Goal: Information Seeking & Learning: Learn about a topic

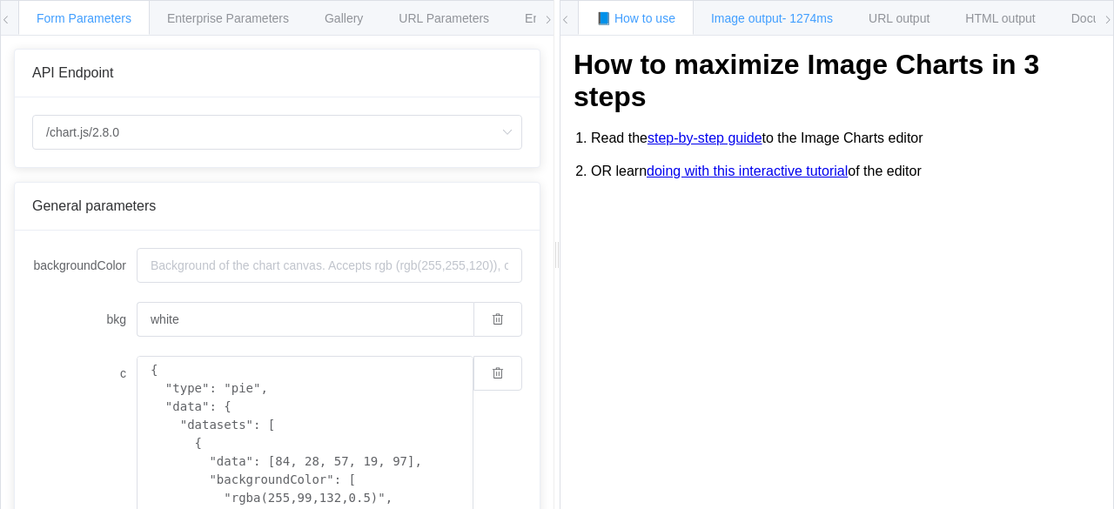
click at [754, 13] on span "Image output - 1274ms" at bounding box center [772, 18] width 122 height 14
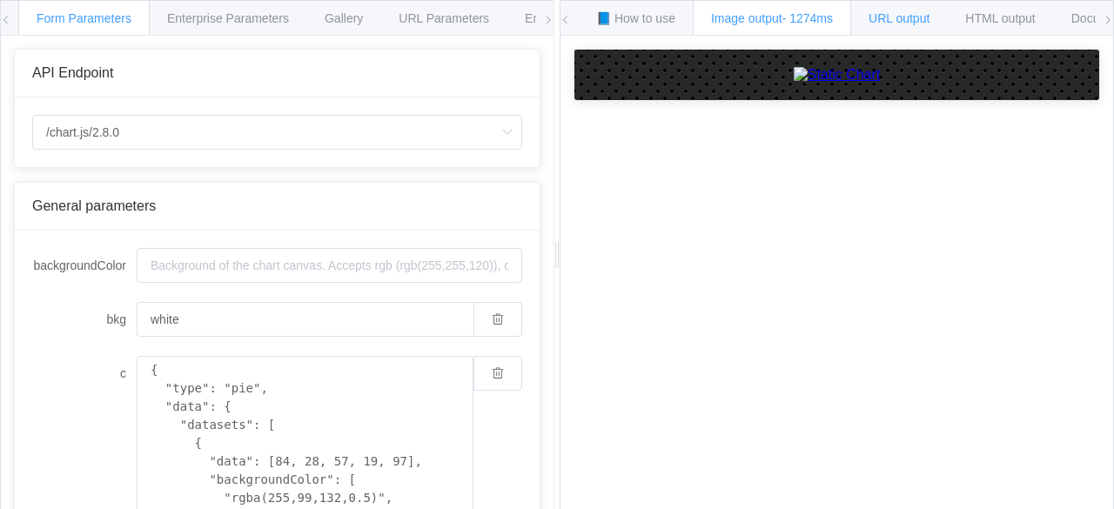
click at [883, 13] on span "URL output" at bounding box center [899, 18] width 61 height 14
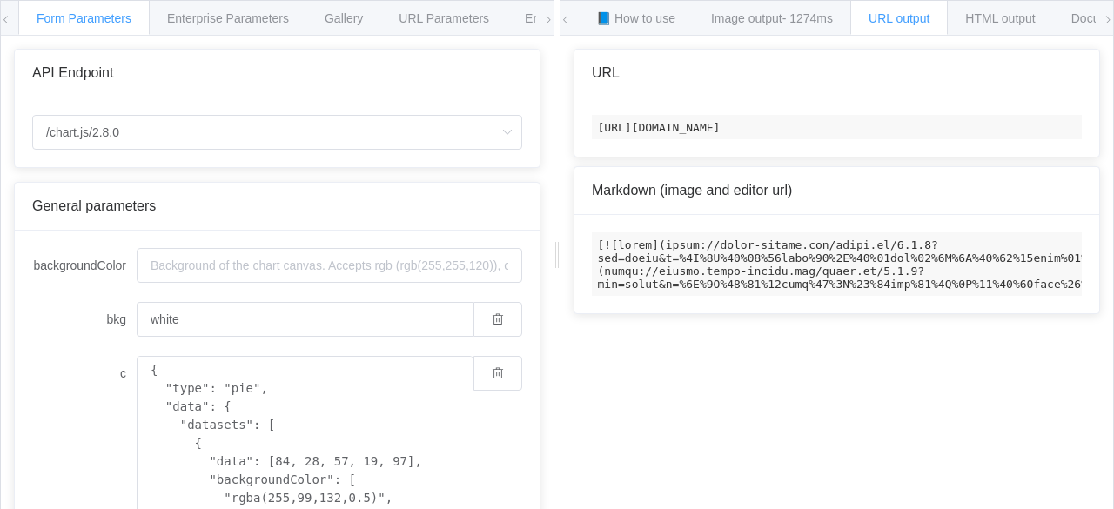
scroll to position [0, 204]
click at [1085, 20] on span "Documentation" at bounding box center [1112, 18] width 82 height 14
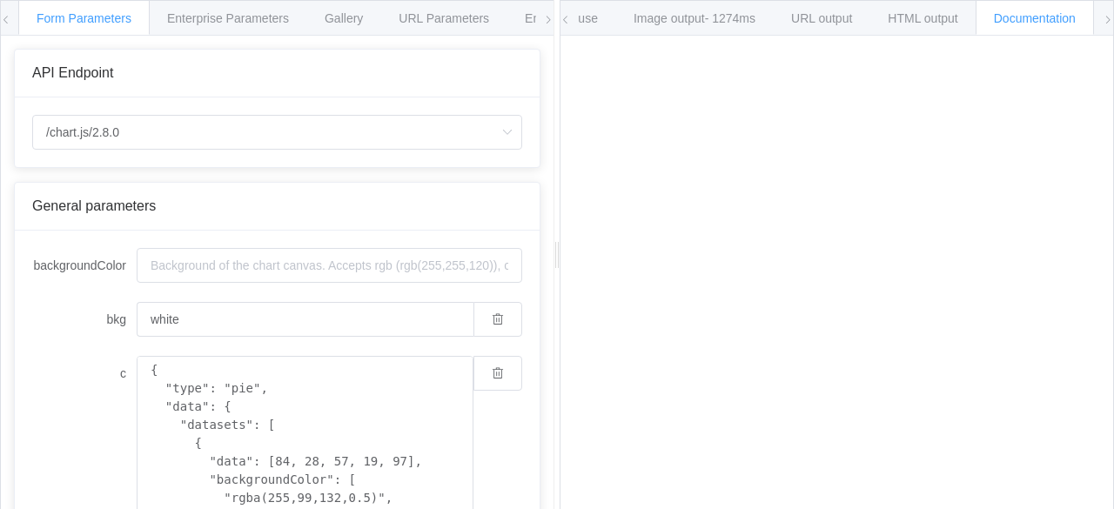
click at [1037, 7] on div "Documentation" at bounding box center [1035, 17] width 118 height 35
click at [1038, 24] on span "Documentation" at bounding box center [1035, 18] width 82 height 14
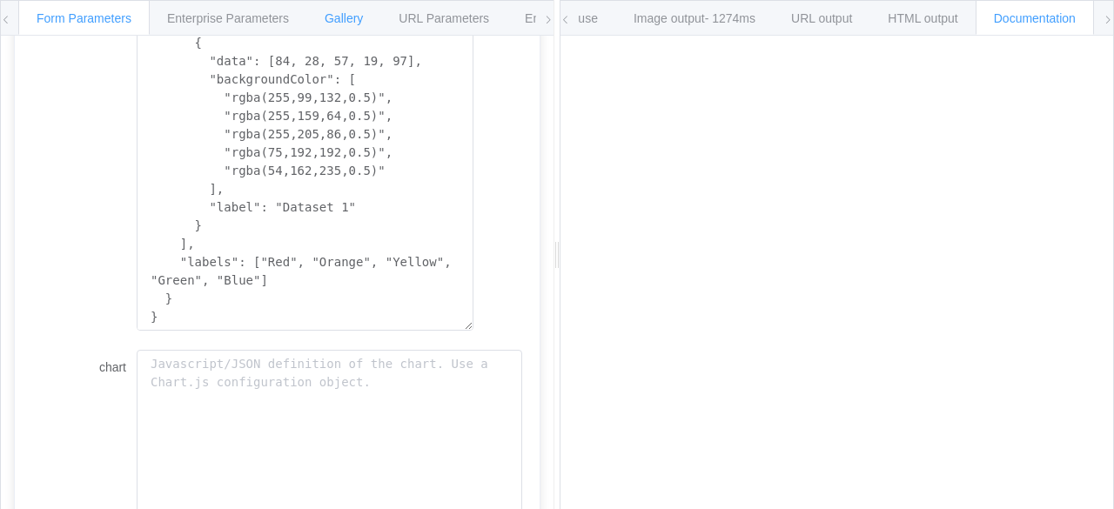
scroll to position [435, 0]
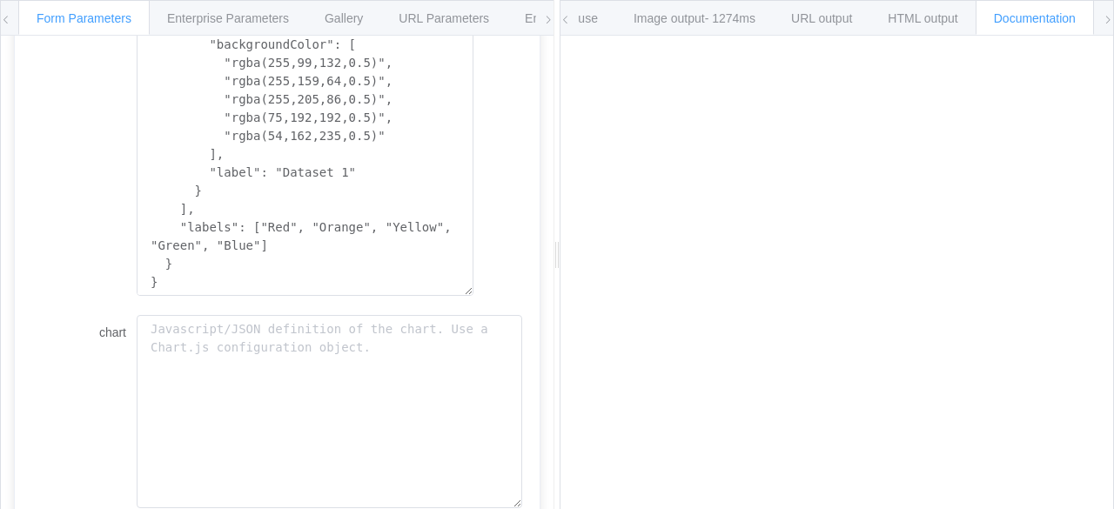
click at [547, 12] on span at bounding box center [548, 20] width 10 height 38
click at [551, 19] on icon at bounding box center [548, 20] width 10 height 10
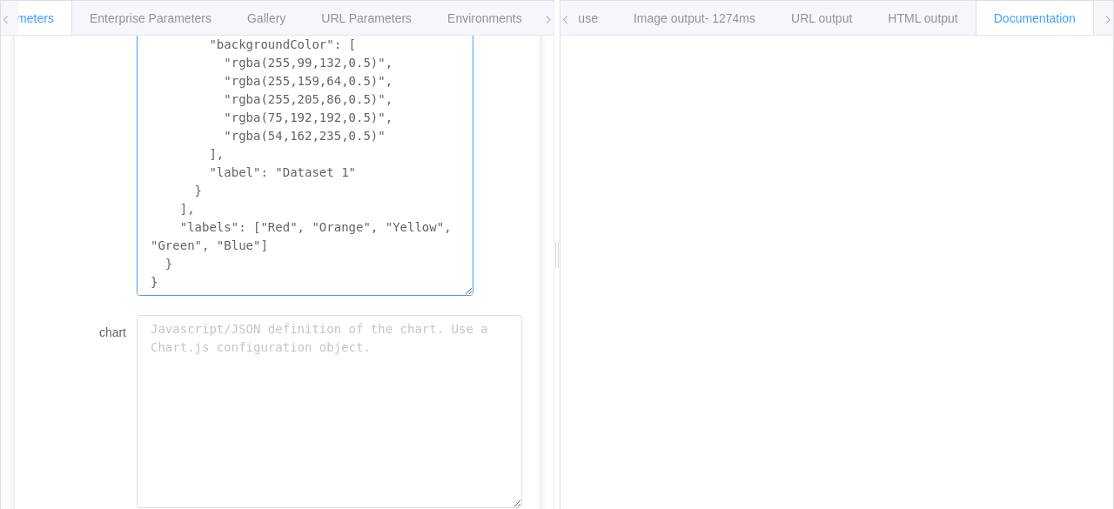
click at [388, 144] on textarea "{ "type": "pie", "data": { "datasets": [ { "data": [84, 28, 57, 19, 97], "backg…" at bounding box center [305, 108] width 337 height 375
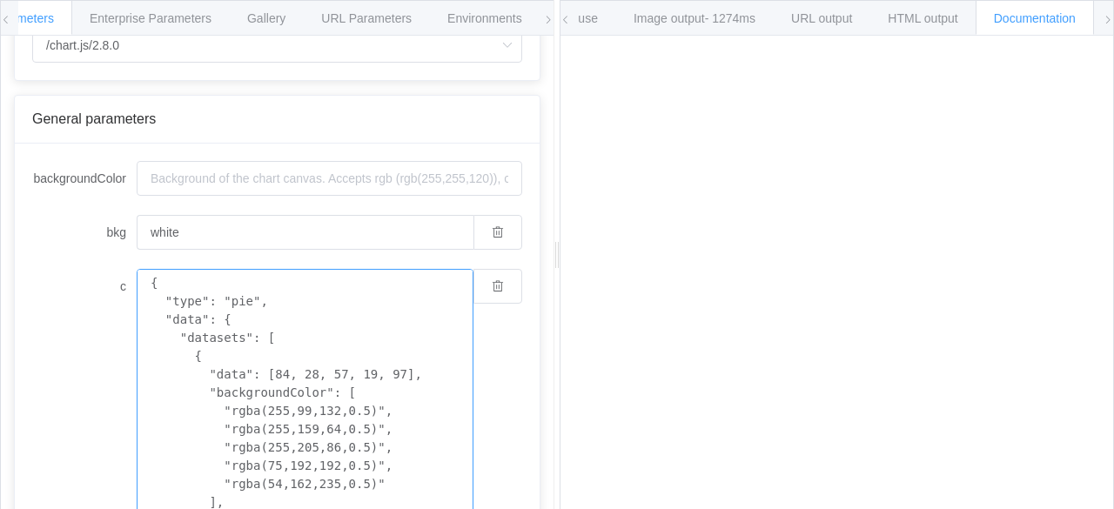
scroll to position [0, 0]
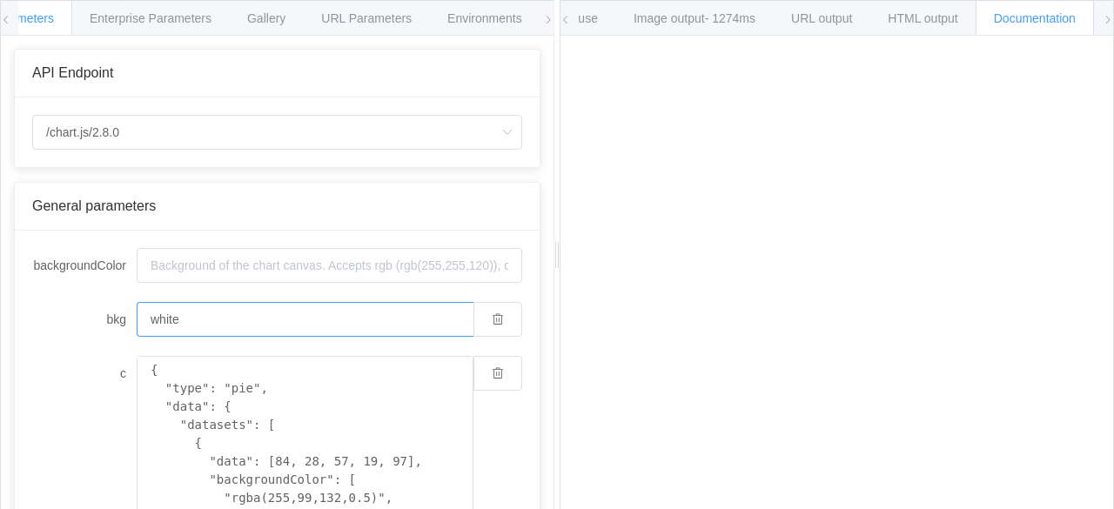
click at [308, 332] on input "white" at bounding box center [305, 319] width 337 height 35
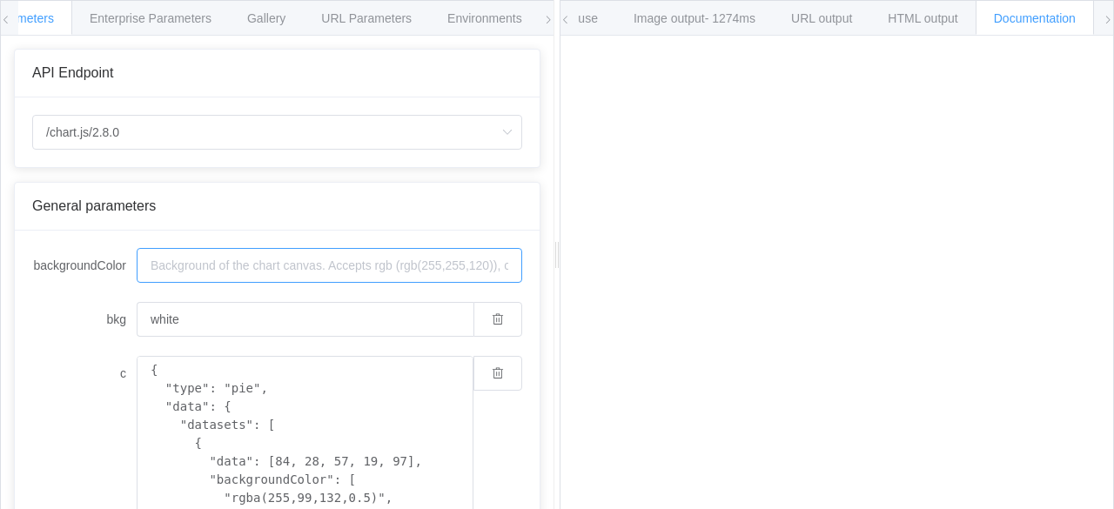
click at [284, 279] on input "backgroundColor" at bounding box center [330, 265] width 386 height 35
click at [300, 259] on input "backgroundColor" at bounding box center [330, 265] width 386 height 35
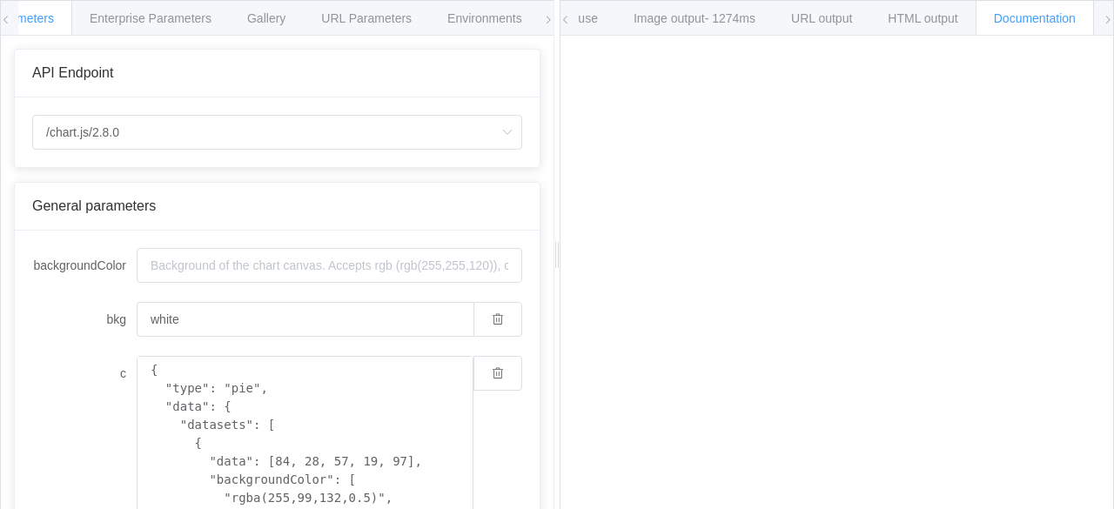
click at [1103, 16] on icon at bounding box center [1108, 20] width 10 height 10
click at [1100, 16] on div "📘 How to use Image output - 1274ms URL output HTML output Documentation 🕷 Found…" at bounding box center [837, 18] width 553 height 35
click at [550, 15] on icon at bounding box center [548, 20] width 10 height 10
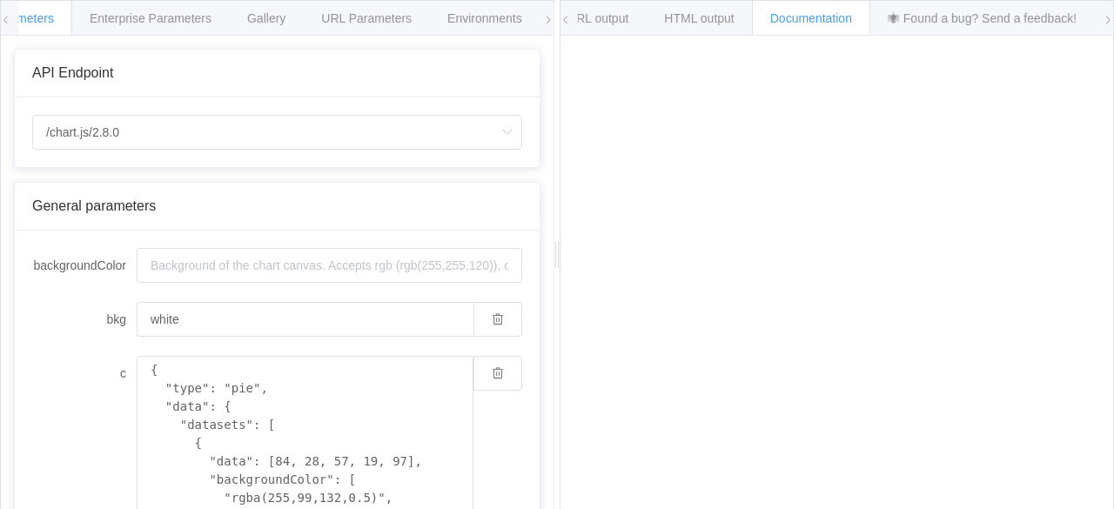
click at [550, 15] on icon at bounding box center [548, 20] width 10 height 10
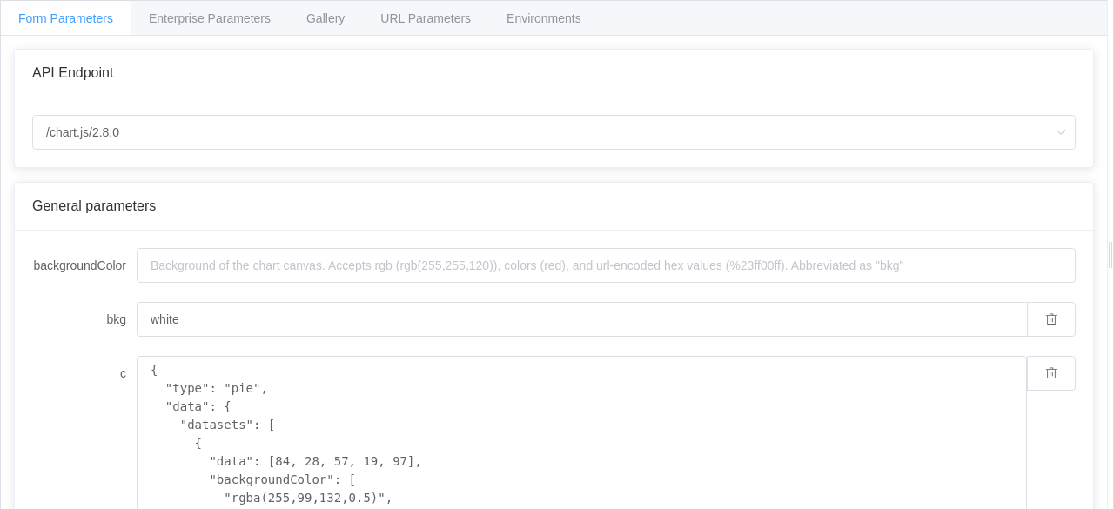
drag, startPoint x: 557, startPoint y: 30, endPoint x: 1113, endPoint y: 62, distance: 557.1
click at [1113, 62] on div "Form Parameters Enterprise Parameters Gallery URL Parameters Environments API E…" at bounding box center [557, 254] width 1114 height 509
click at [415, 17] on span "URL Parameters" at bounding box center [425, 18] width 91 height 14
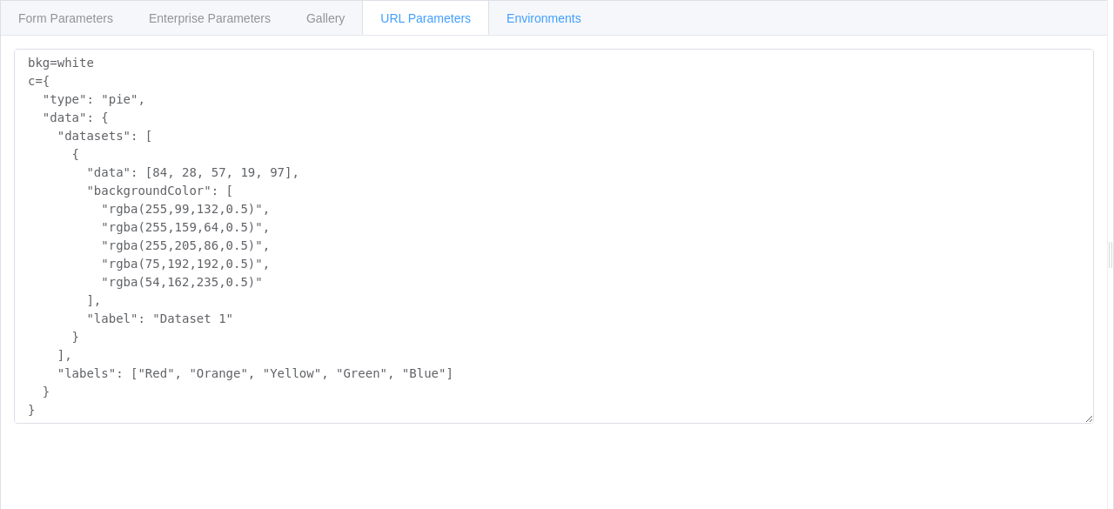
click at [524, 24] on div "Environments" at bounding box center [543, 17] width 111 height 35
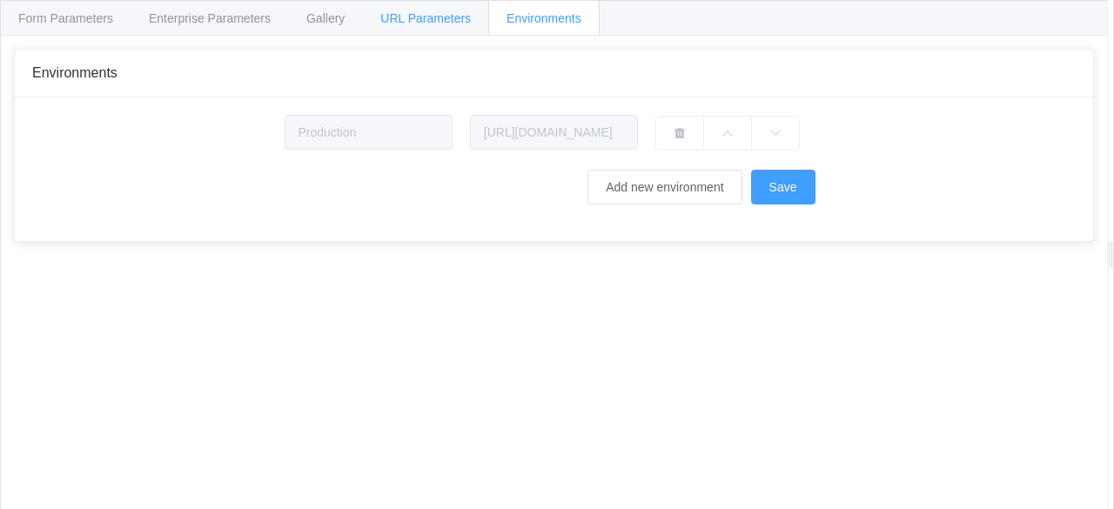
click at [444, 15] on span "URL Parameters" at bounding box center [425, 18] width 91 height 14
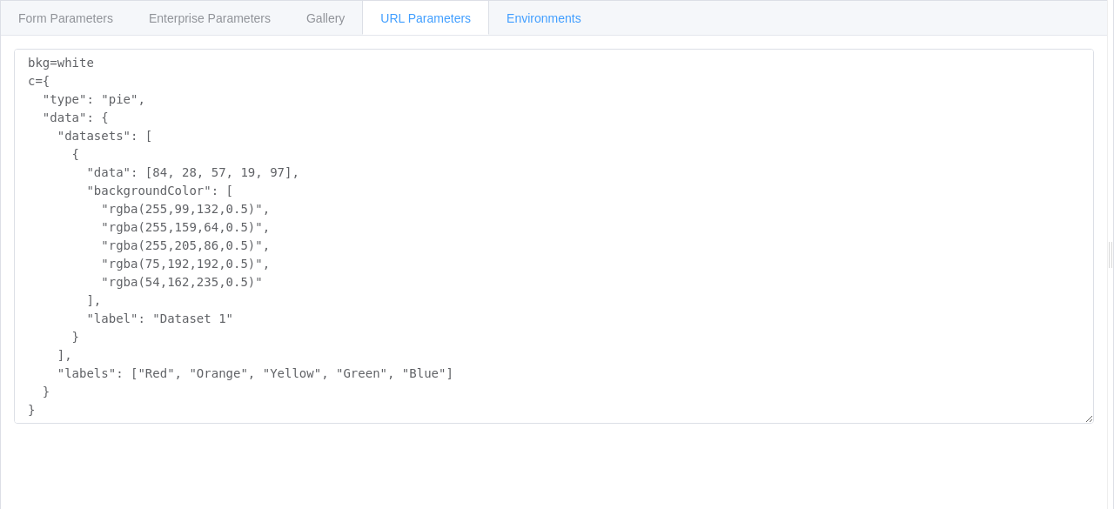
click at [569, 17] on span "Environments" at bounding box center [544, 18] width 75 height 14
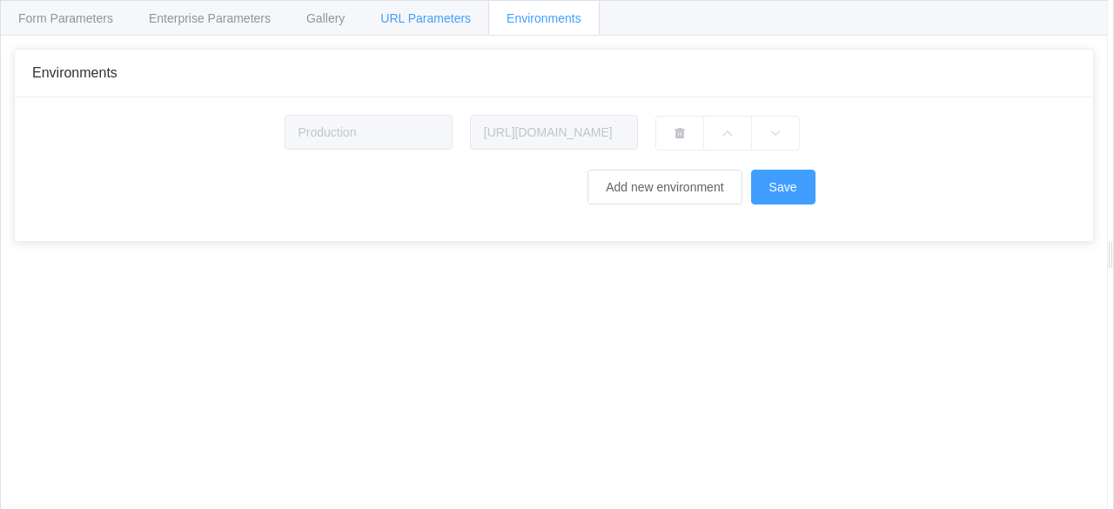
click at [416, 25] on div "URL Parameters" at bounding box center [425, 17] width 127 height 35
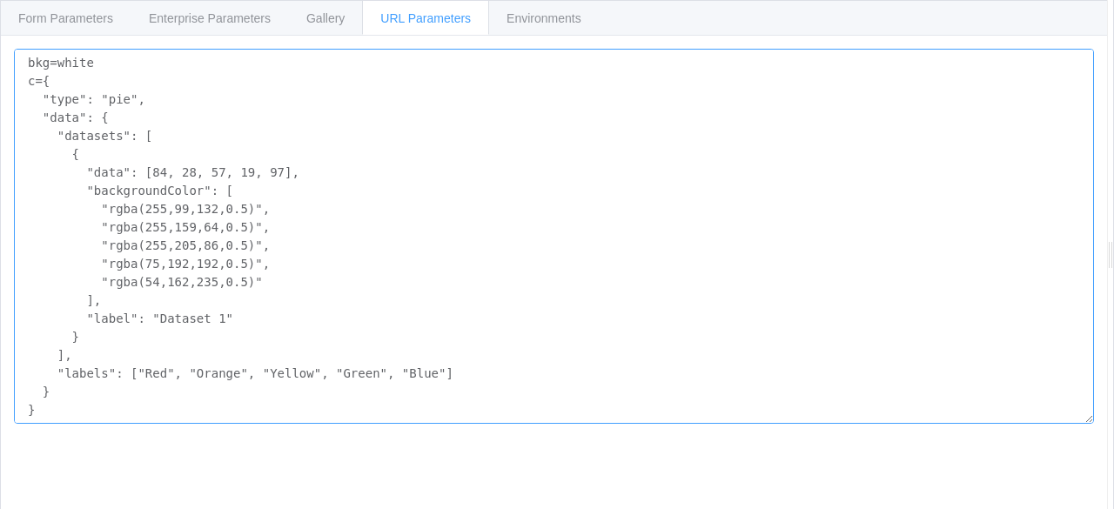
click at [115, 104] on textarea "bkg=white c={ "type": "pie", "data": { "datasets": [ { "data": [84, 28, 57, 19,…" at bounding box center [554, 236] width 1080 height 375
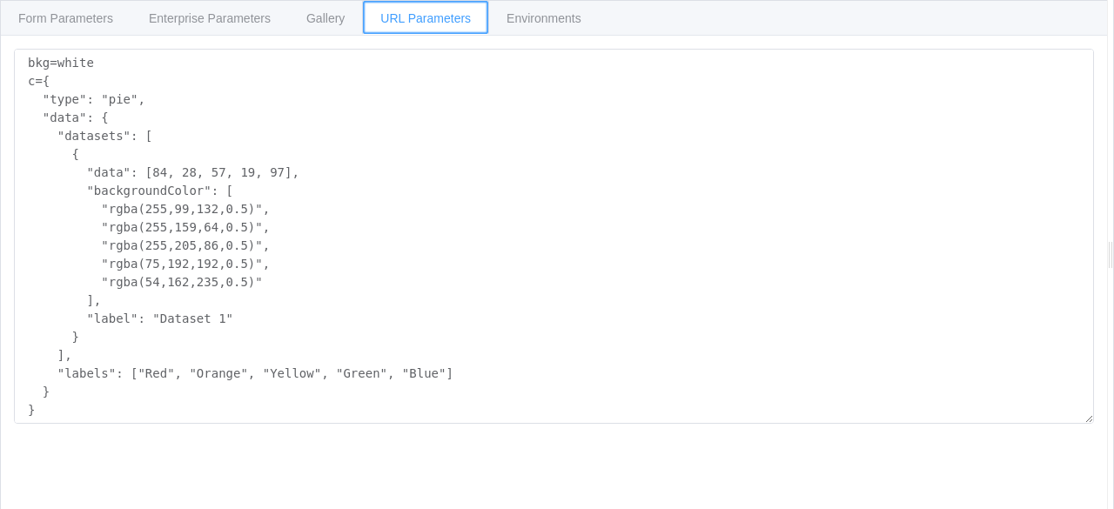
click at [415, 18] on span "URL Parameters" at bounding box center [425, 18] width 91 height 14
click at [303, 31] on div "Gallery" at bounding box center [325, 17] width 75 height 35
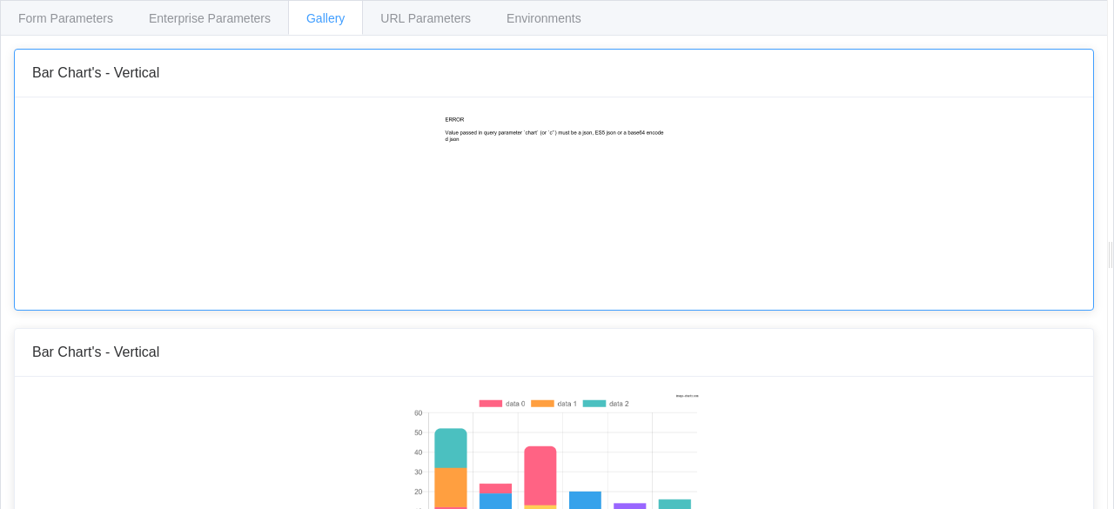
click at [597, 168] on img at bounding box center [554, 202] width 223 height 174
click at [651, 96] on div "Bar Chart's - Vertical" at bounding box center [554, 180] width 1080 height 262
click at [111, 50] on div "Bar Chart's - Vertical" at bounding box center [554, 74] width 1078 height 48
click at [131, 65] on span "Bar Chart's - Vertical" at bounding box center [95, 72] width 127 height 15
click at [218, 94] on div "Bar Chart's - Vertical" at bounding box center [554, 74] width 1078 height 48
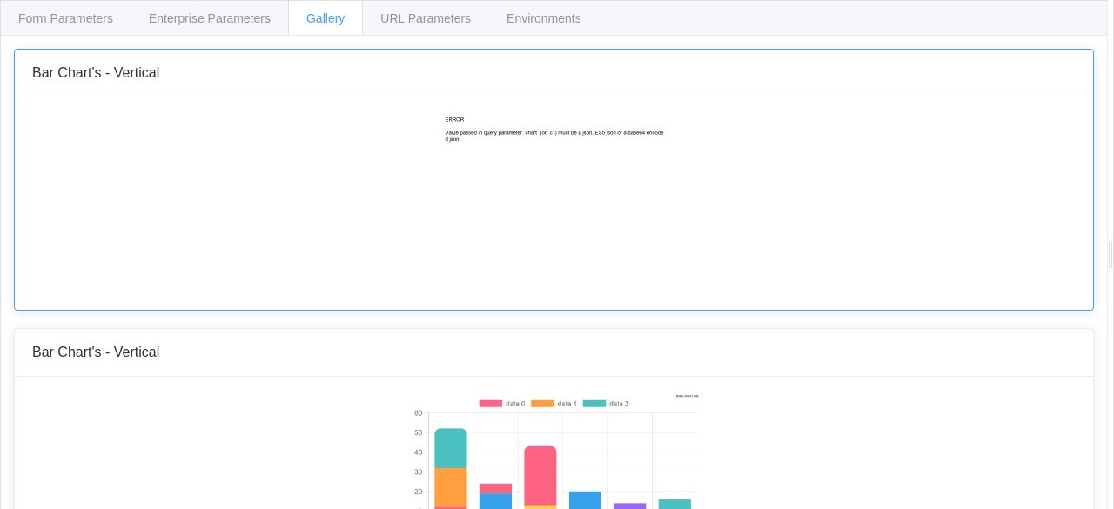
click at [218, 94] on div "Bar Chart's - Vertical" at bounding box center [554, 74] width 1078 height 48
drag, startPoint x: 218, startPoint y: 94, endPoint x: 428, endPoint y: 182, distance: 227.4
click at [219, 94] on div "Bar Chart's - Vertical" at bounding box center [554, 74] width 1078 height 48
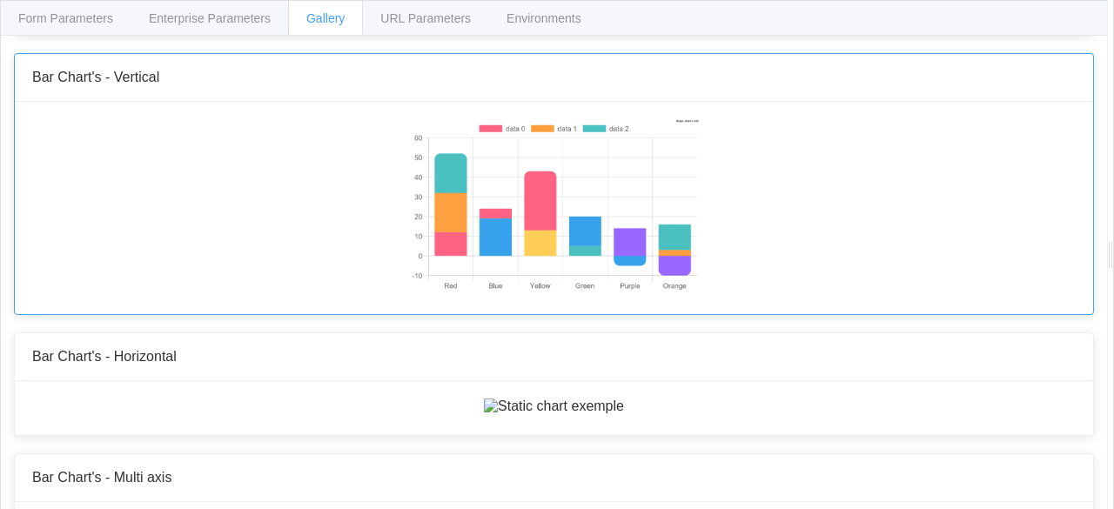
scroll to position [174, 0]
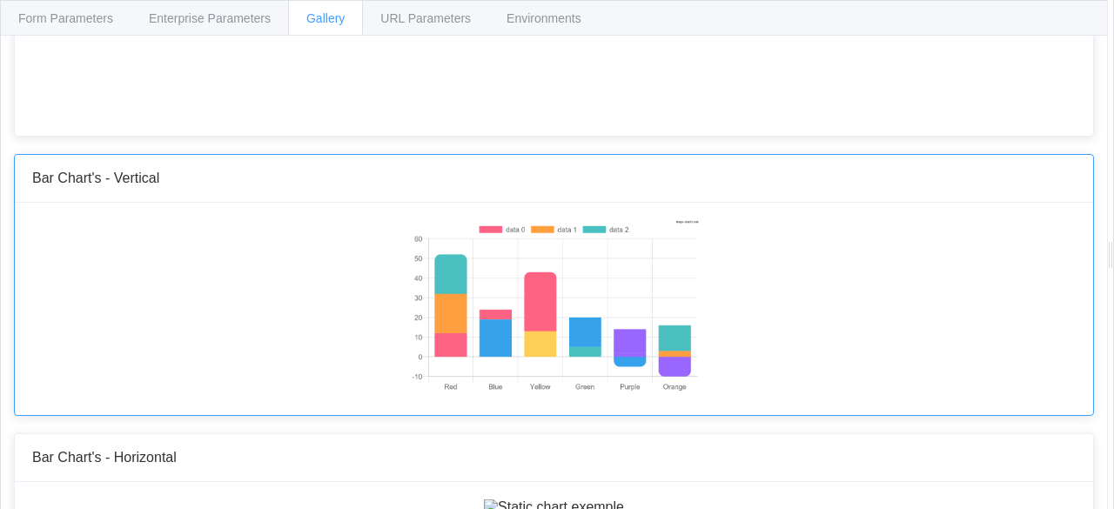
click at [504, 285] on img at bounding box center [554, 307] width 290 height 174
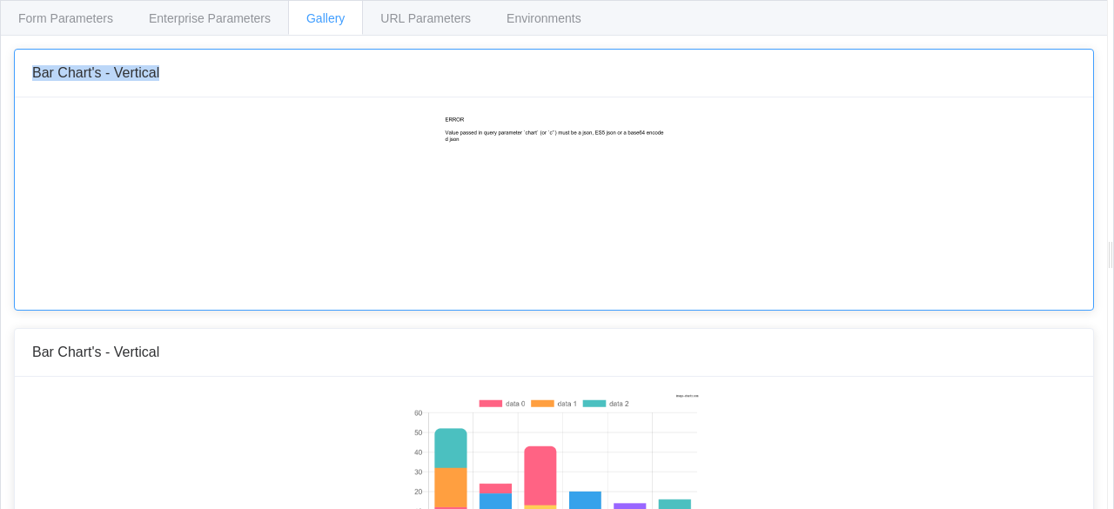
click at [495, 262] on img at bounding box center [554, 202] width 223 height 174
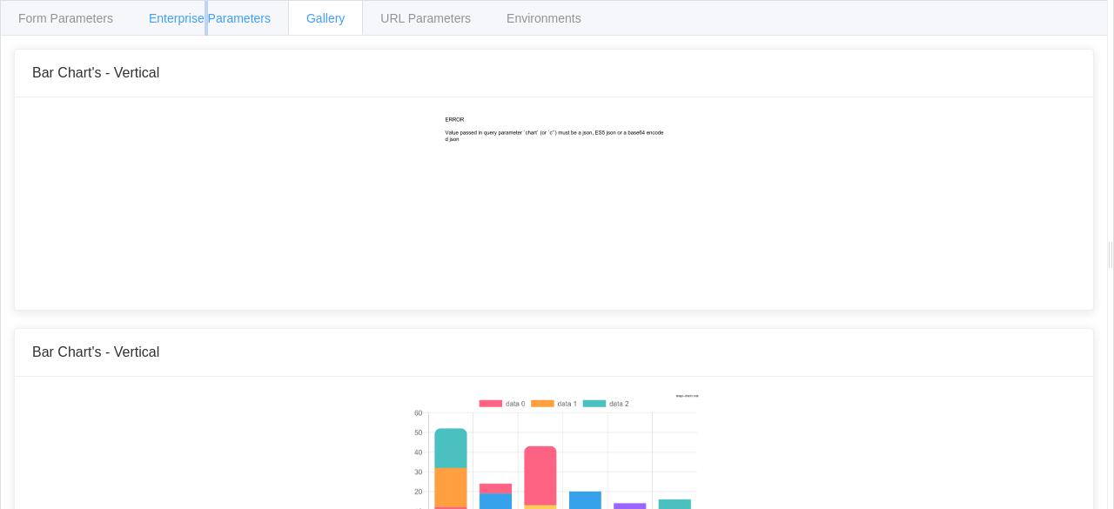
click at [205, 9] on div "Enterprise Parameters" at bounding box center [210, 17] width 158 height 35
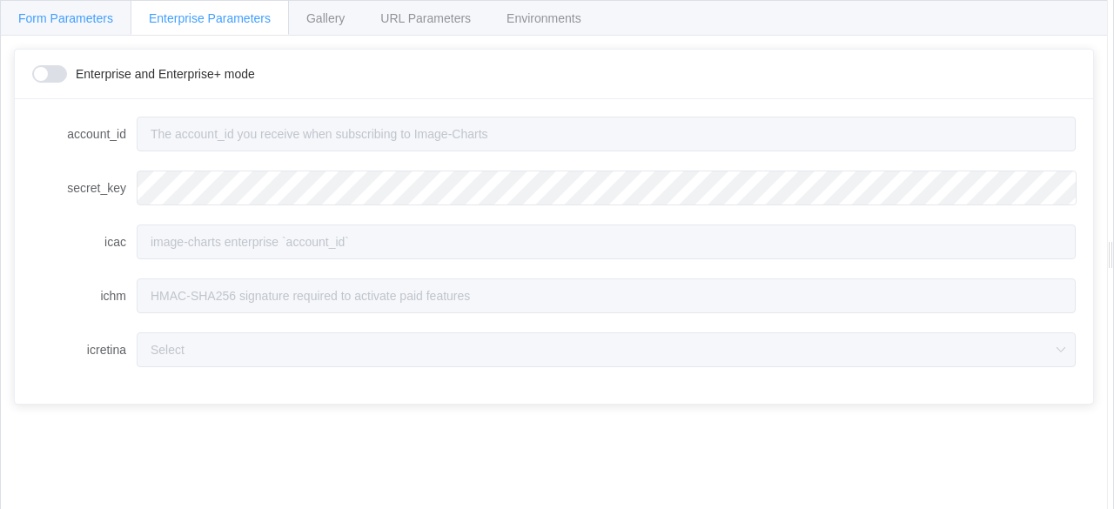
click at [98, 13] on span "Form Parameters" at bounding box center [65, 18] width 95 height 14
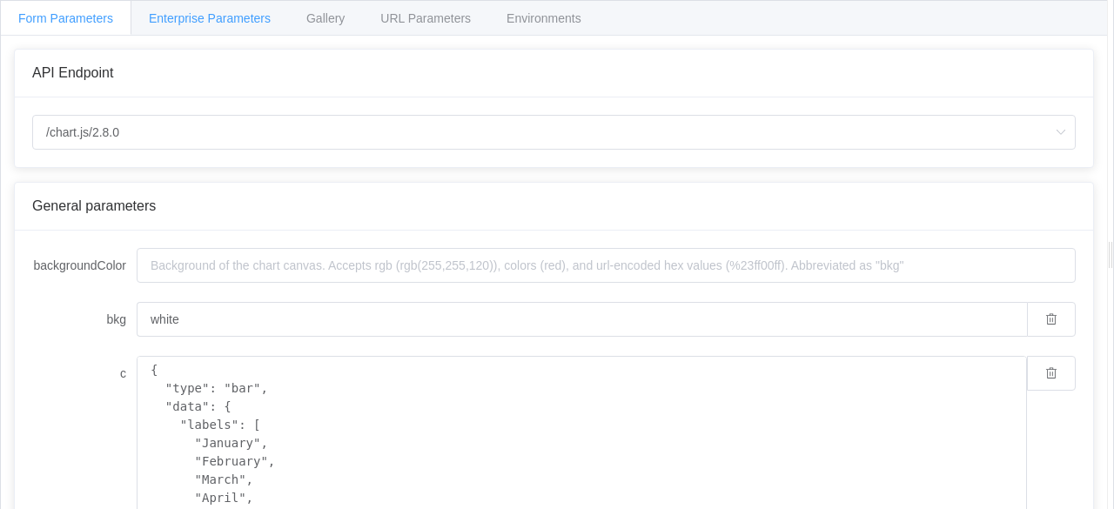
click at [193, 6] on div "Enterprise Parameters" at bounding box center [210, 17] width 158 height 35
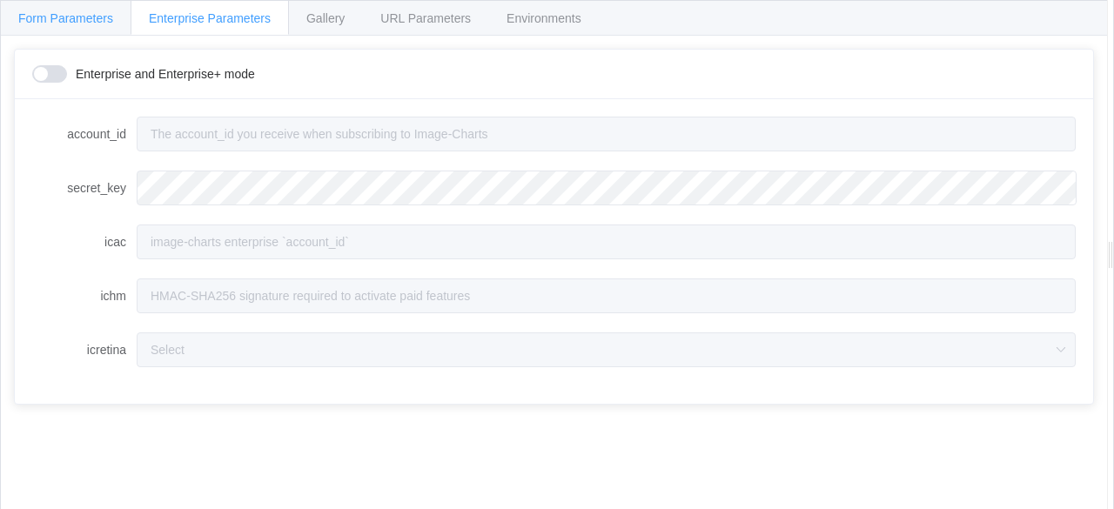
click at [65, 14] on span "Form Parameters" at bounding box center [65, 18] width 95 height 14
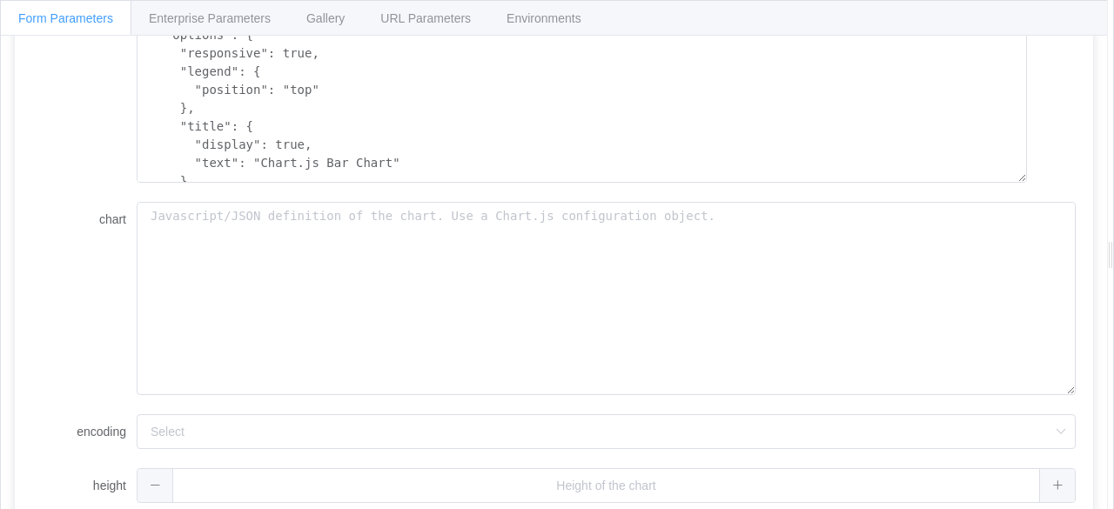
scroll to position [618, 0]
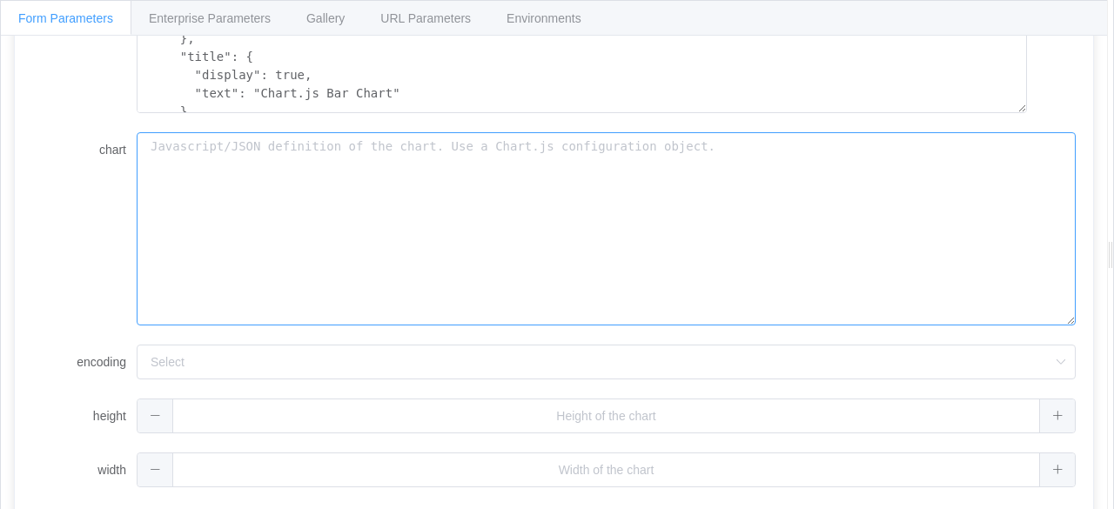
click at [331, 222] on textarea "chart" at bounding box center [606, 228] width 939 height 192
click at [447, 195] on textarea "chart" at bounding box center [606, 228] width 939 height 192
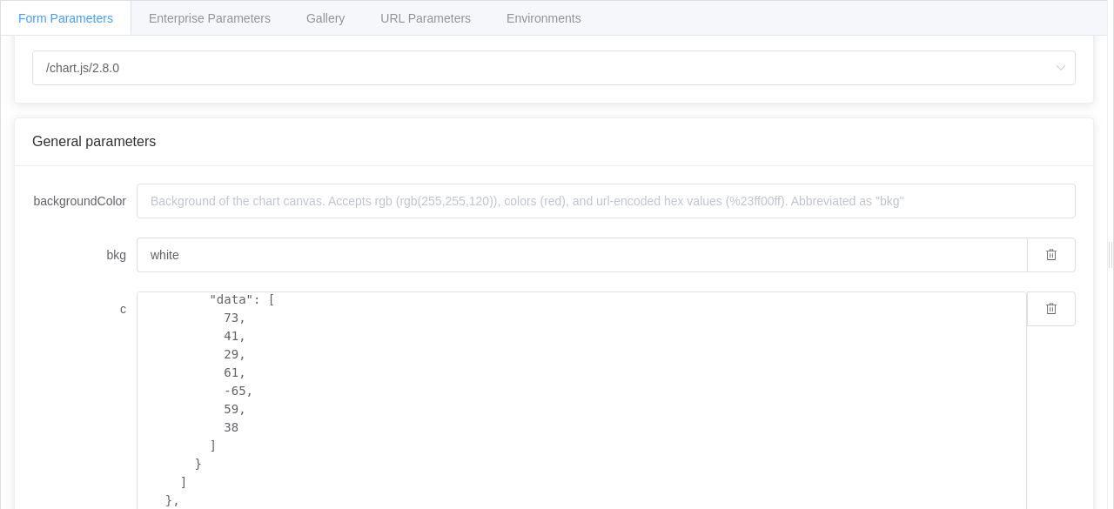
scroll to position [0, 0]
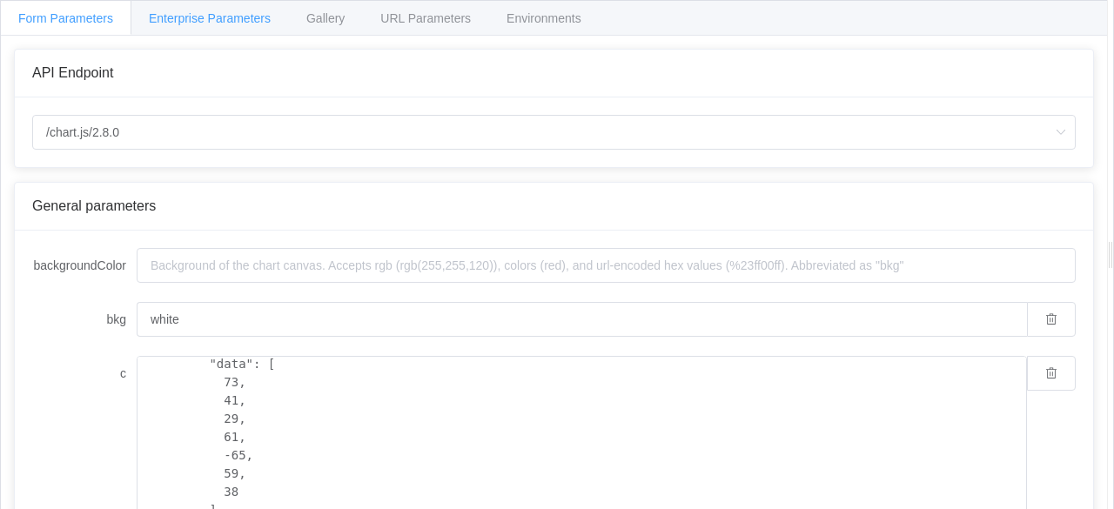
click at [200, 15] on span "Enterprise Parameters" at bounding box center [210, 18] width 122 height 14
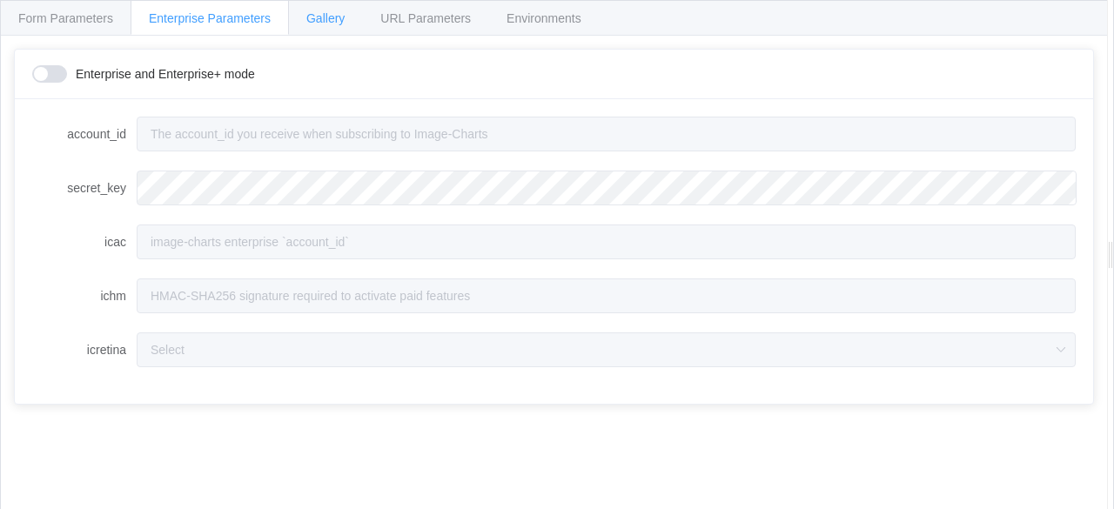
click at [315, 24] on div "Gallery" at bounding box center [325, 17] width 75 height 35
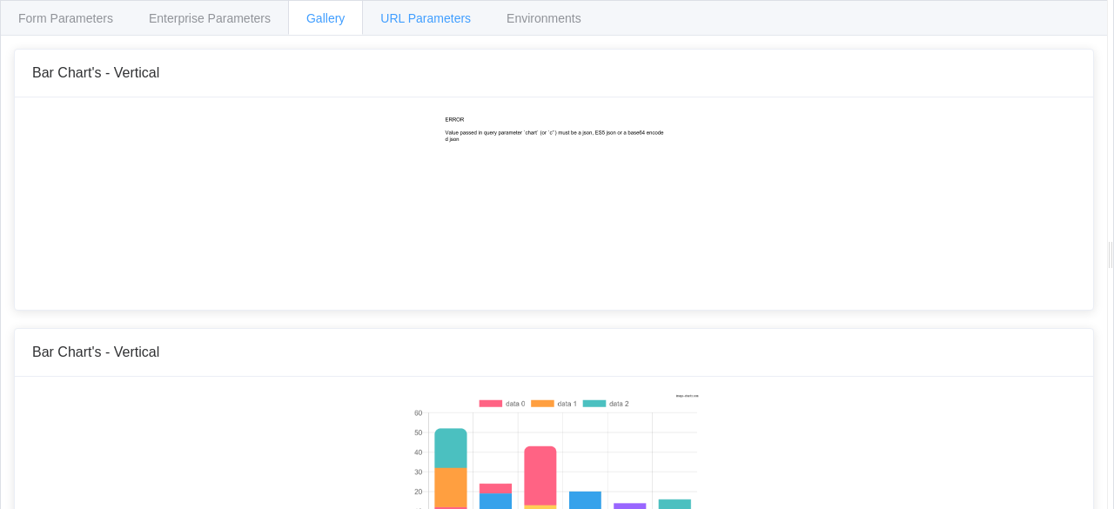
click at [405, 28] on div "URL Parameters" at bounding box center [425, 17] width 127 height 35
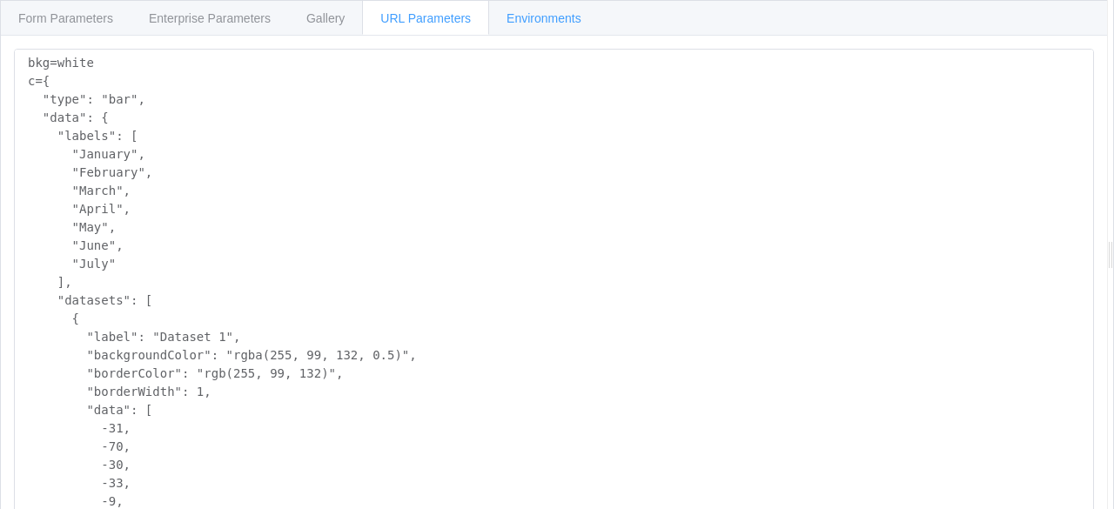
click at [565, 17] on span "Environments" at bounding box center [544, 18] width 75 height 14
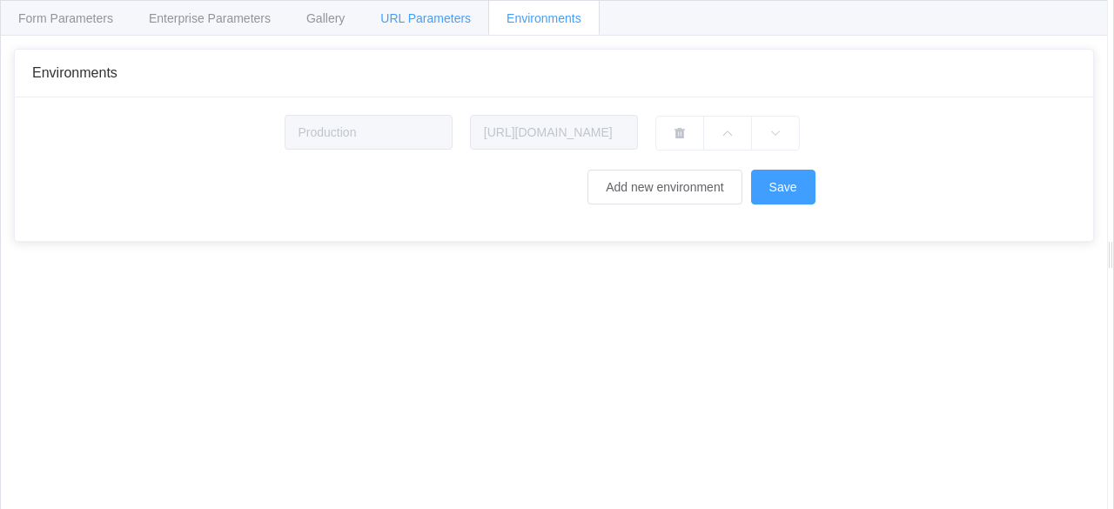
click at [439, 8] on div "URL Parameters" at bounding box center [425, 17] width 127 height 35
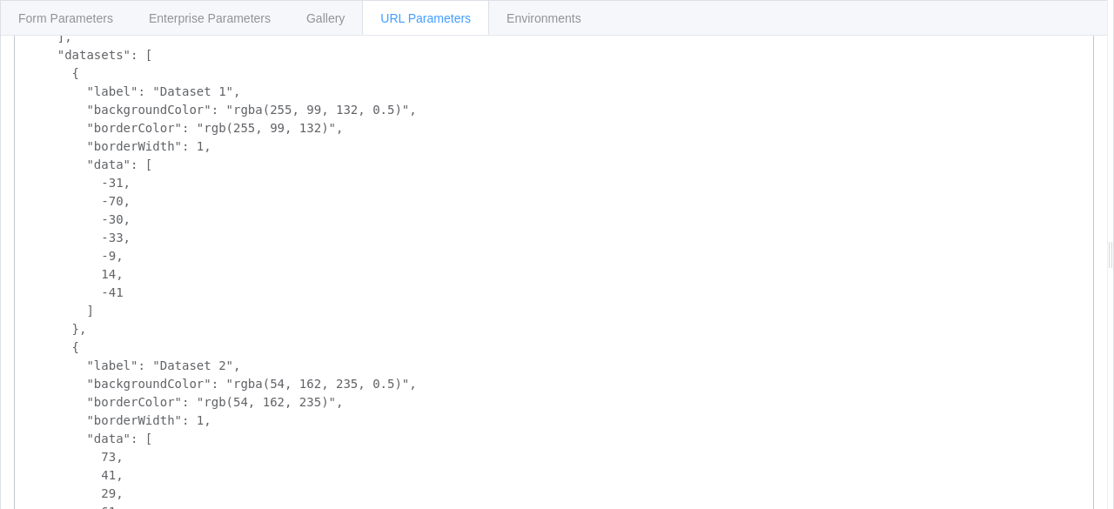
scroll to position [87, 0]
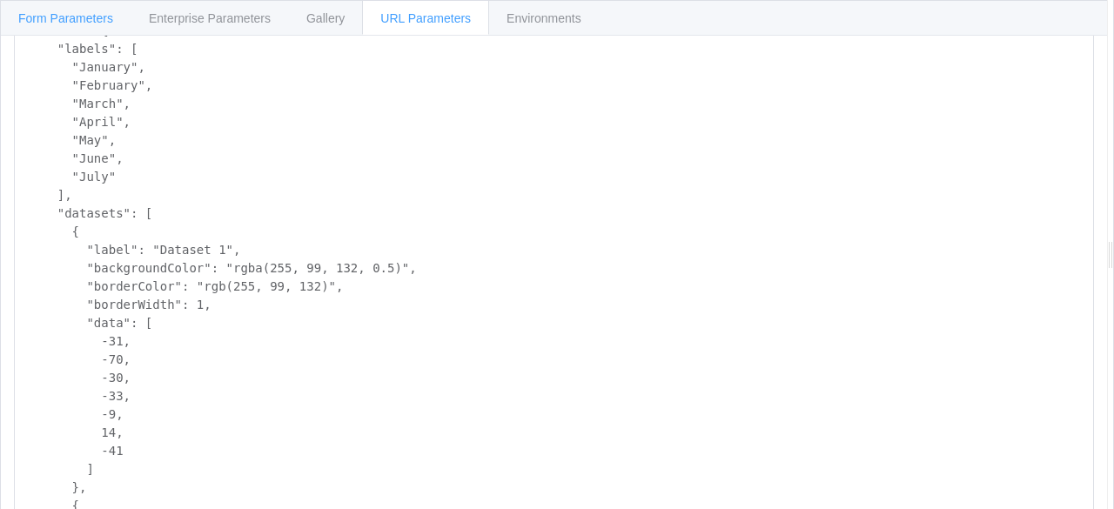
click at [85, 8] on div "Form Parameters" at bounding box center [65, 17] width 131 height 35
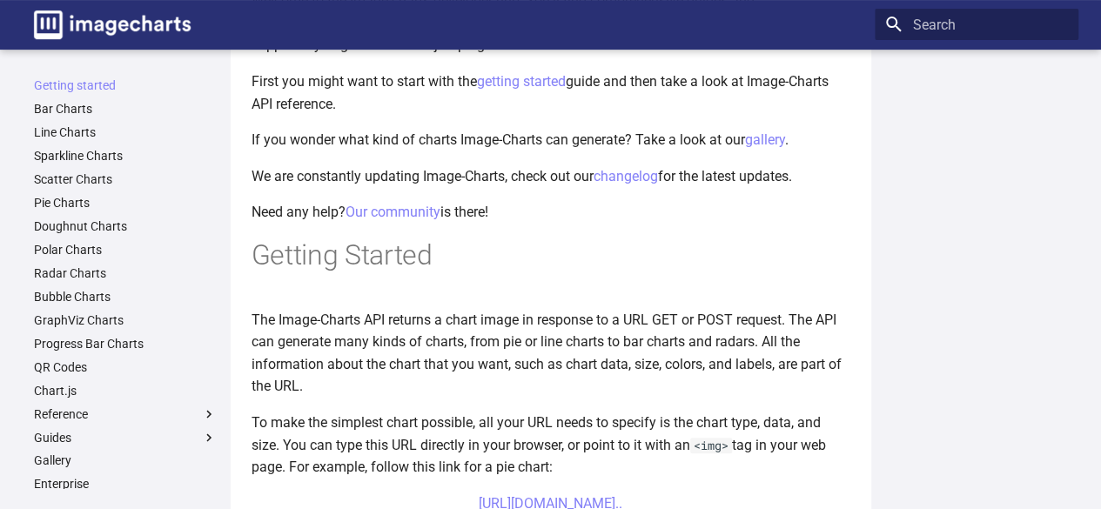
scroll to position [522, 0]
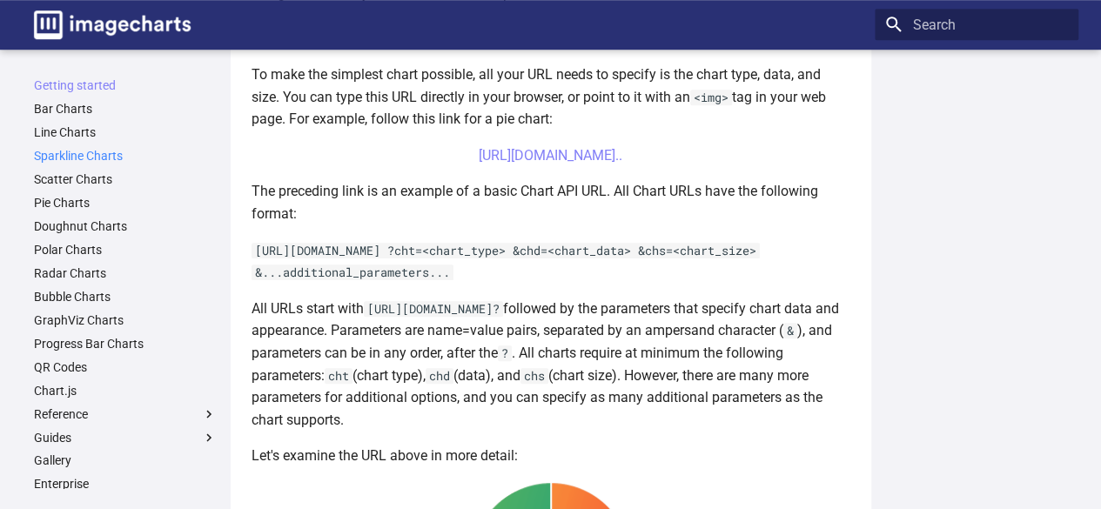
click at [88, 158] on link "Sparkline Charts" at bounding box center [125, 156] width 183 height 16
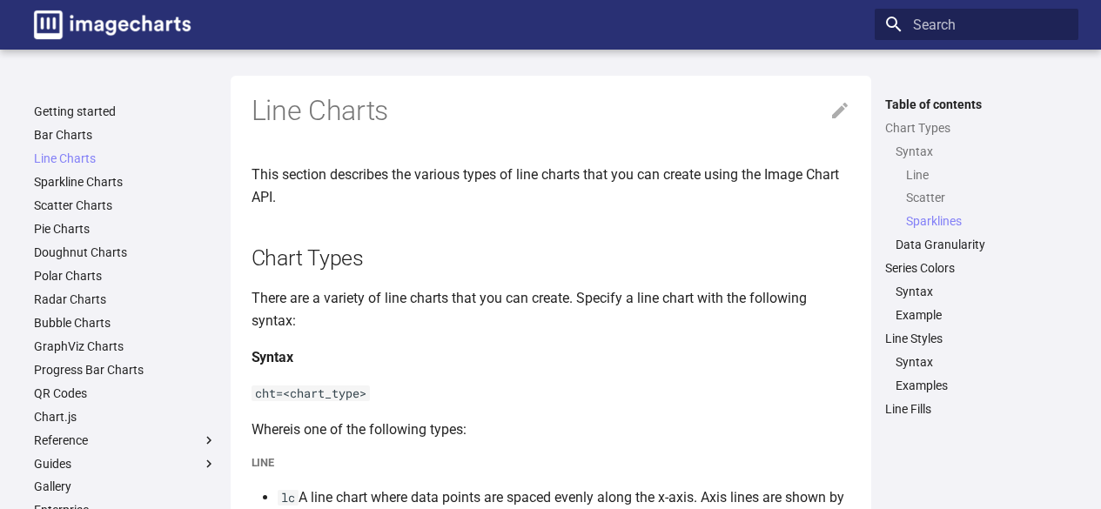
scroll to position [1837, 0]
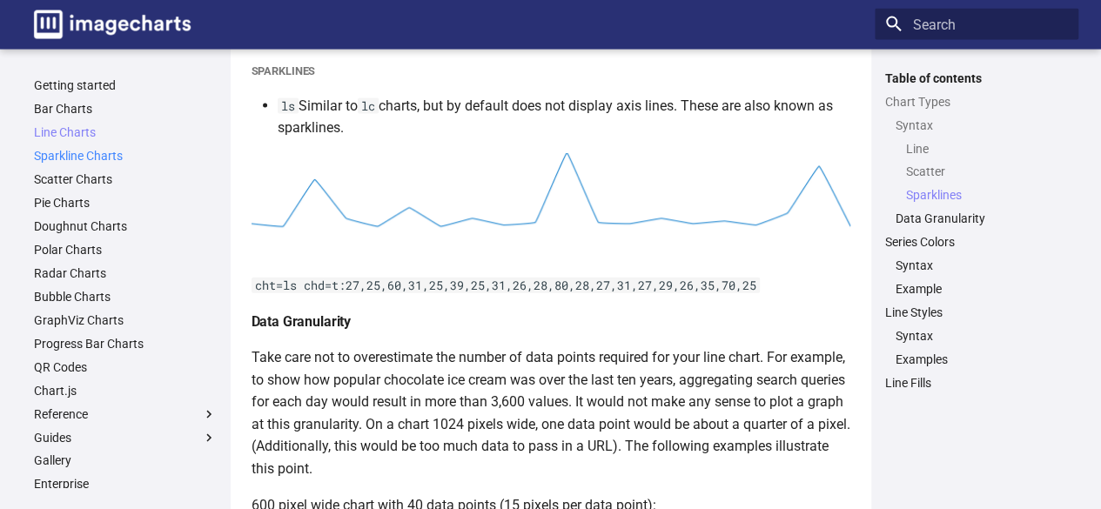
click at [81, 159] on link "Sparkline Charts" at bounding box center [125, 156] width 183 height 16
click at [71, 159] on link "Sparkline Charts" at bounding box center [125, 156] width 183 height 16
click at [75, 155] on link "Sparkline Charts" at bounding box center [125, 156] width 183 height 16
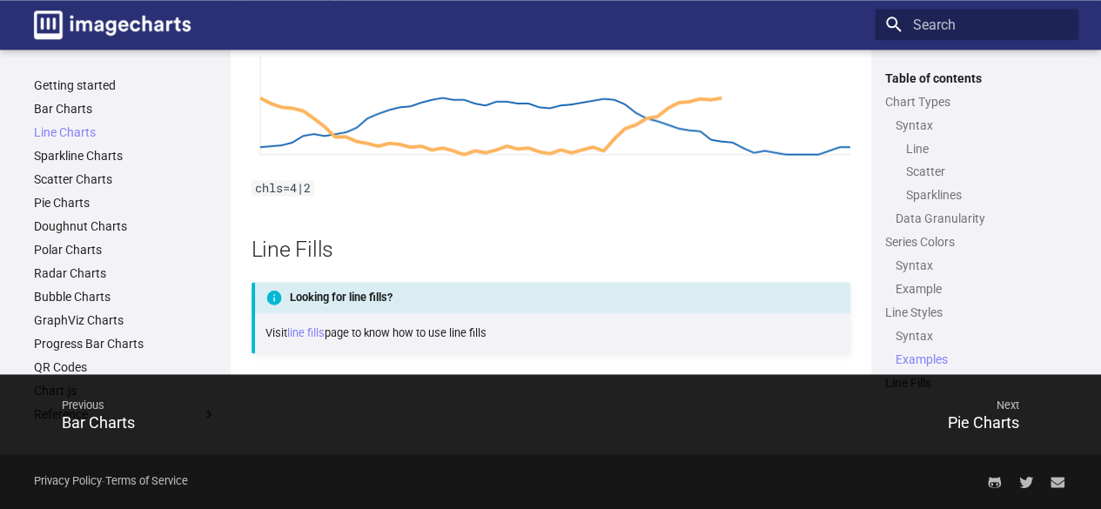
scroll to position [3955, 0]
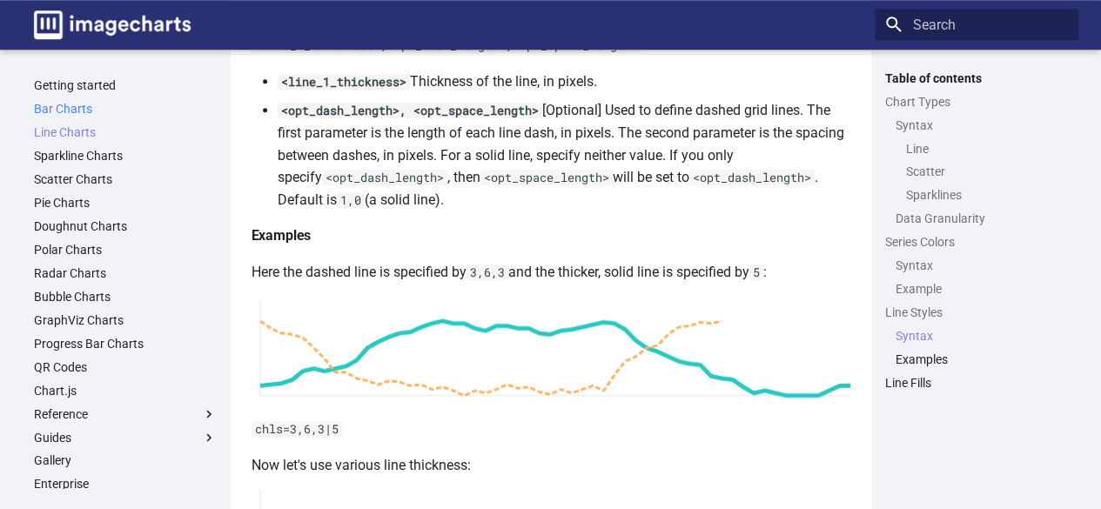
click at [71, 103] on link "Bar Charts" at bounding box center [125, 109] width 183 height 16
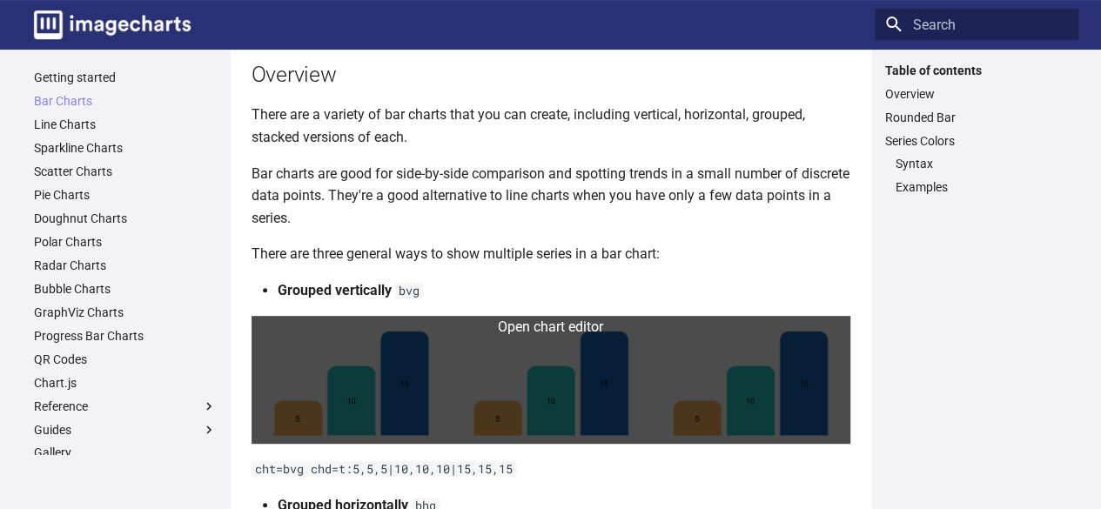
scroll to position [261, 0]
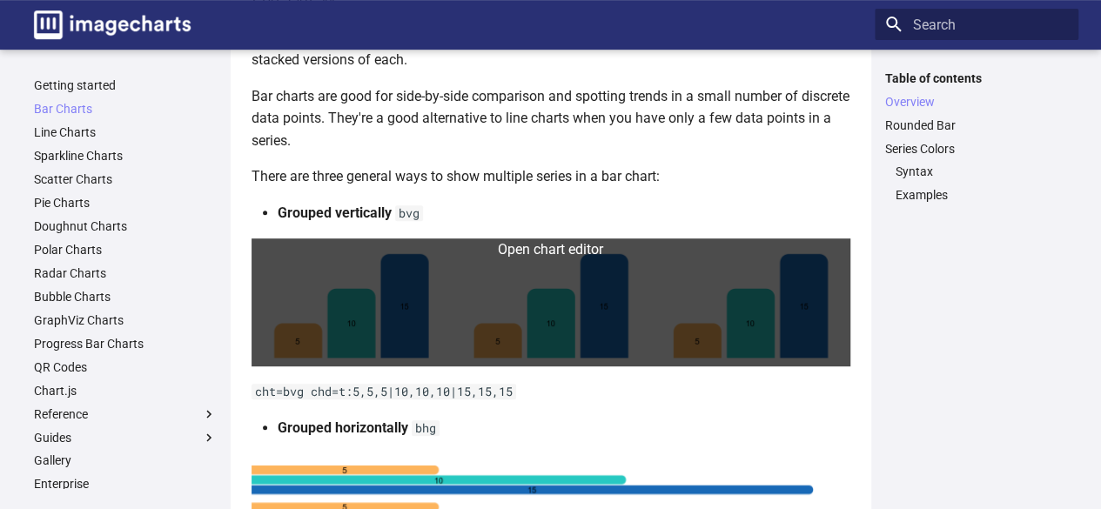
click at [461, 293] on link at bounding box center [551, 302] width 599 height 128
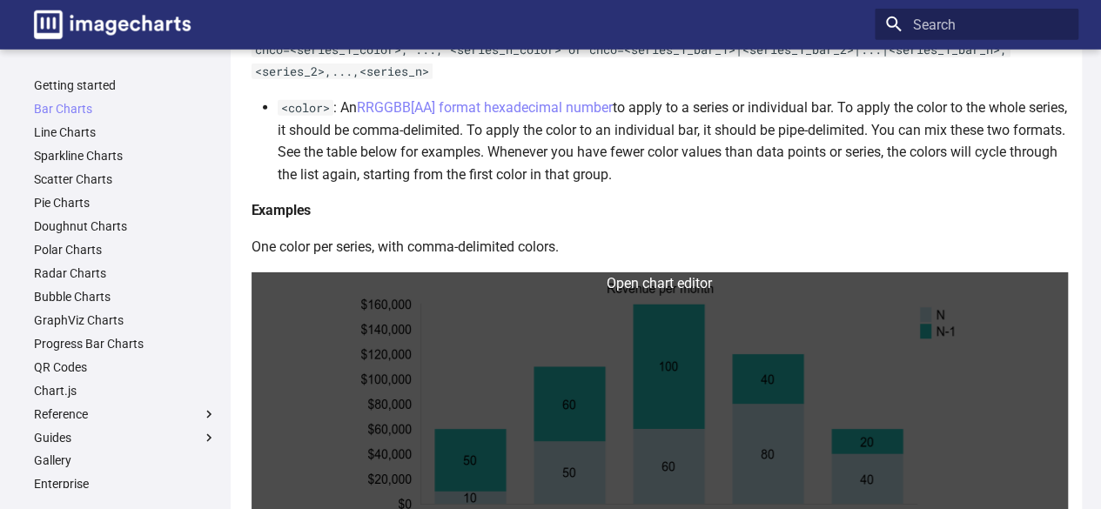
scroll to position [2785, 0]
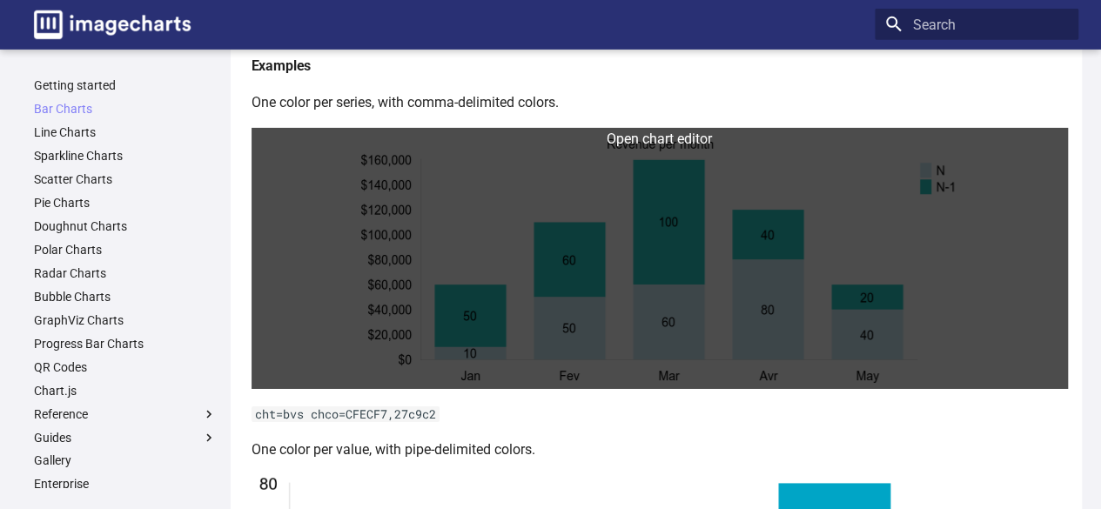
click at [596, 222] on link at bounding box center [660, 258] width 816 height 261
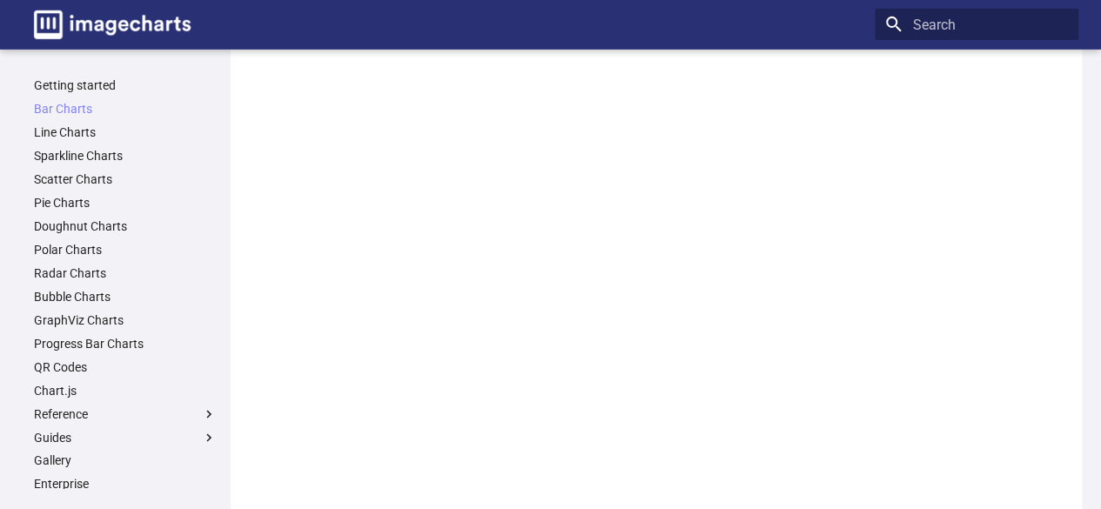
scroll to position [3308, 0]
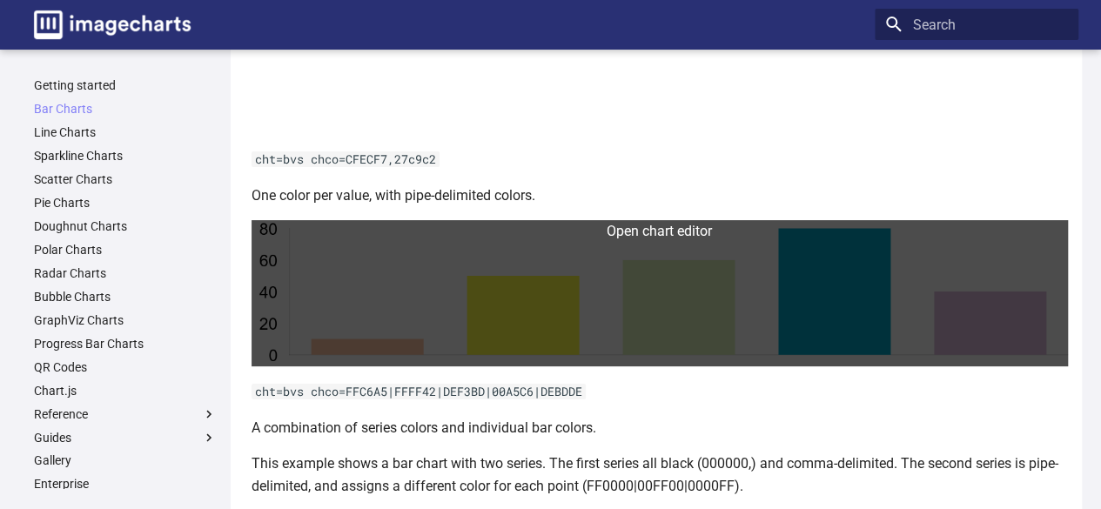
click at [568, 366] on link at bounding box center [660, 293] width 816 height 146
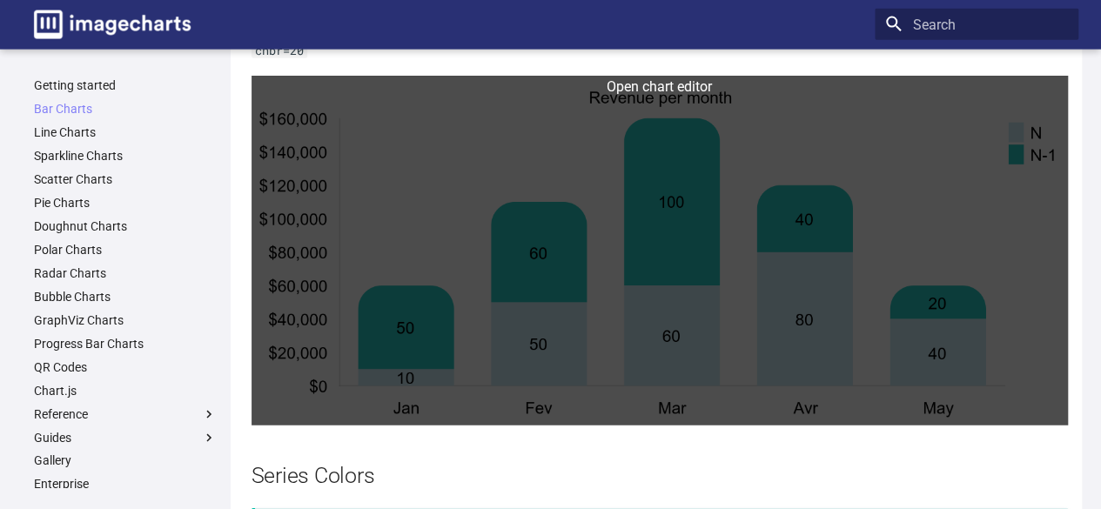
scroll to position [2002, 0]
